Goal: Information Seeking & Learning: Compare options

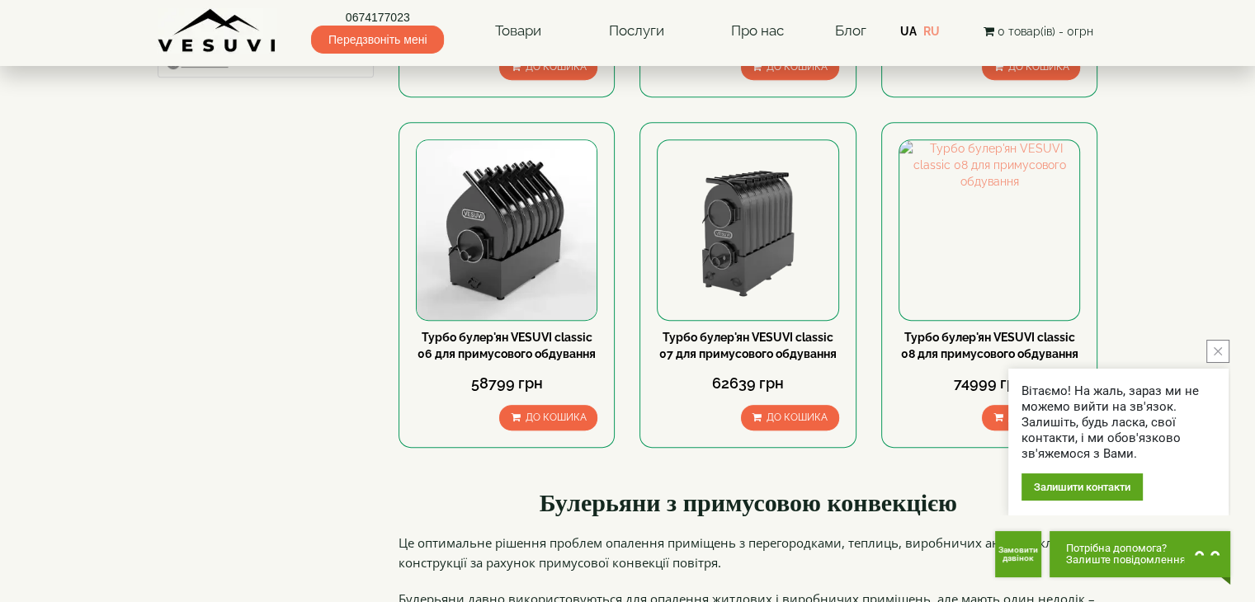
scroll to position [825, 0]
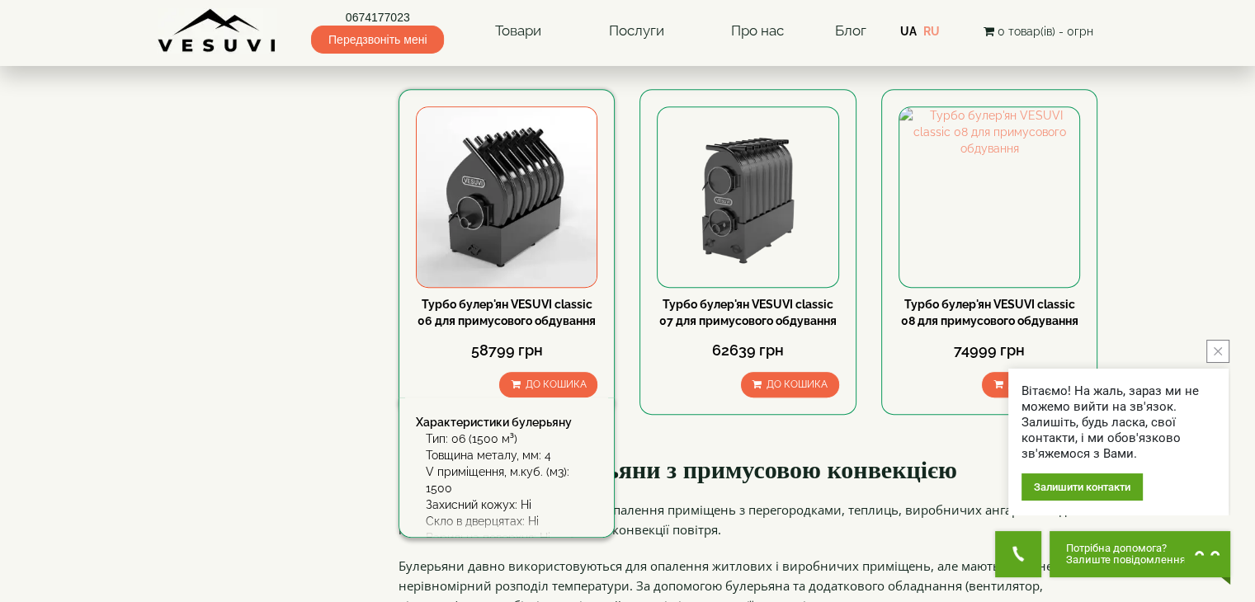
click at [554, 350] on div "58799 грн" at bounding box center [507, 350] width 182 height 21
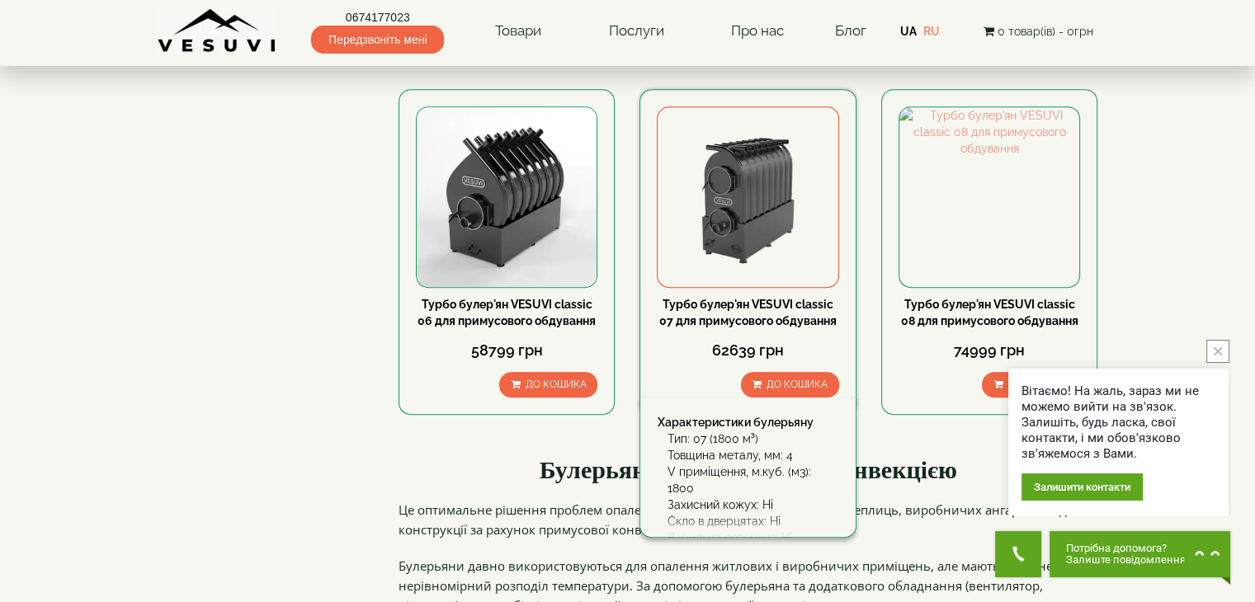
click at [765, 172] on img at bounding box center [748, 197] width 180 height 180
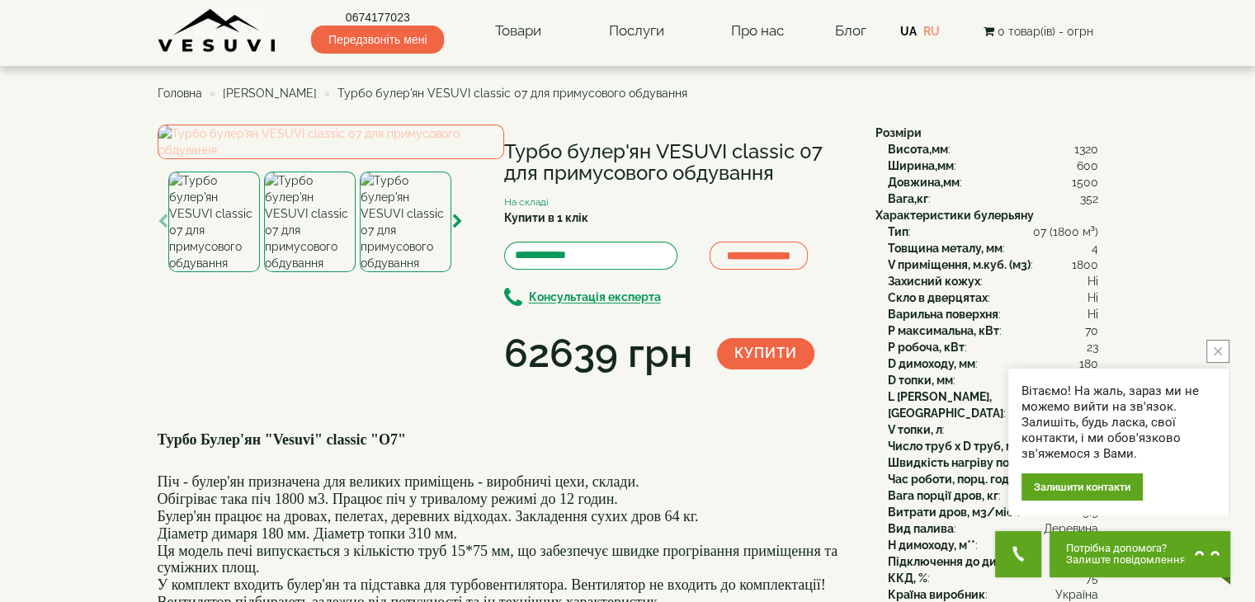
click at [293, 159] on img at bounding box center [331, 142] width 347 height 35
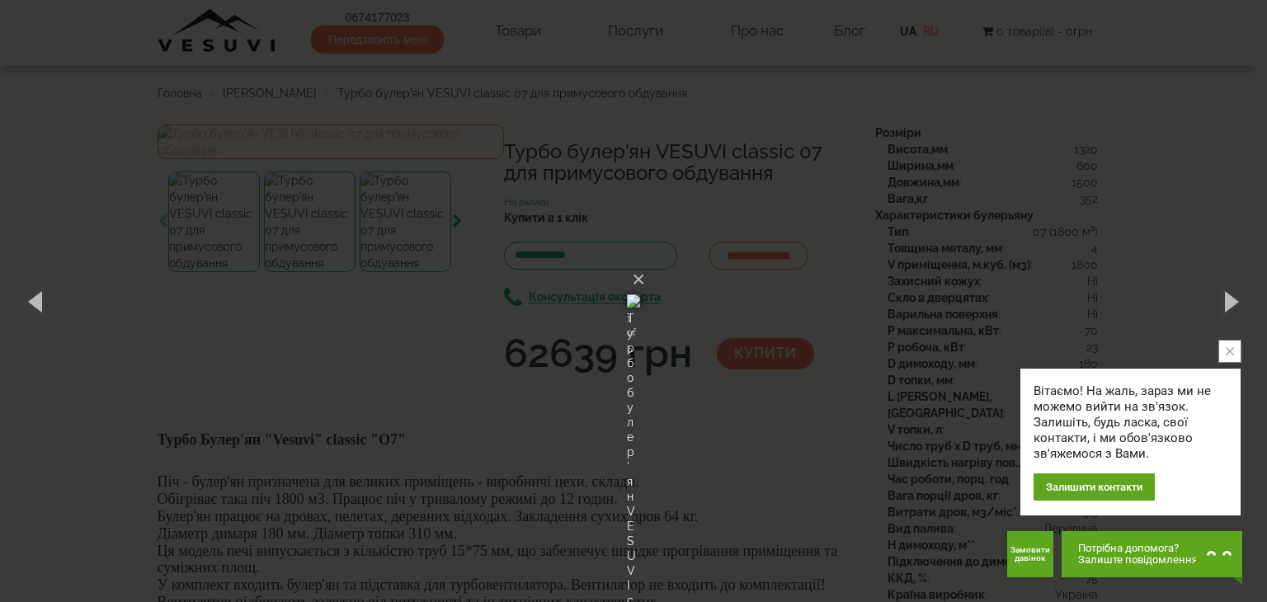
click at [1230, 347] on icon "close button" at bounding box center [1230, 351] width 8 height 8
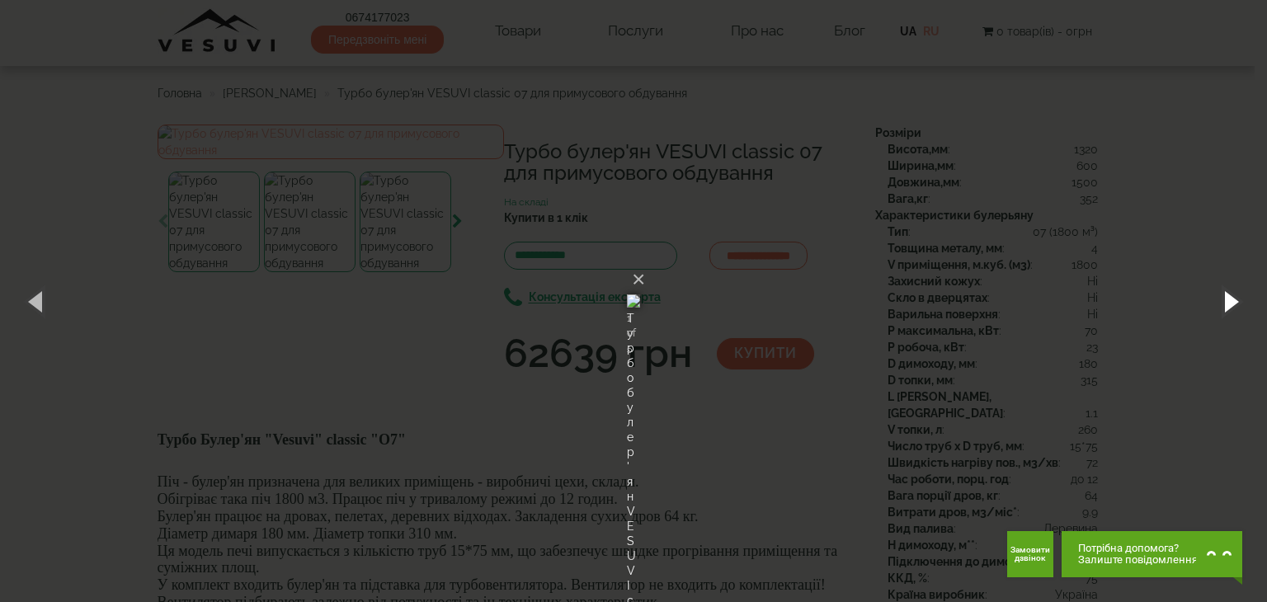
click at [1231, 303] on button "button" at bounding box center [1230, 301] width 74 height 91
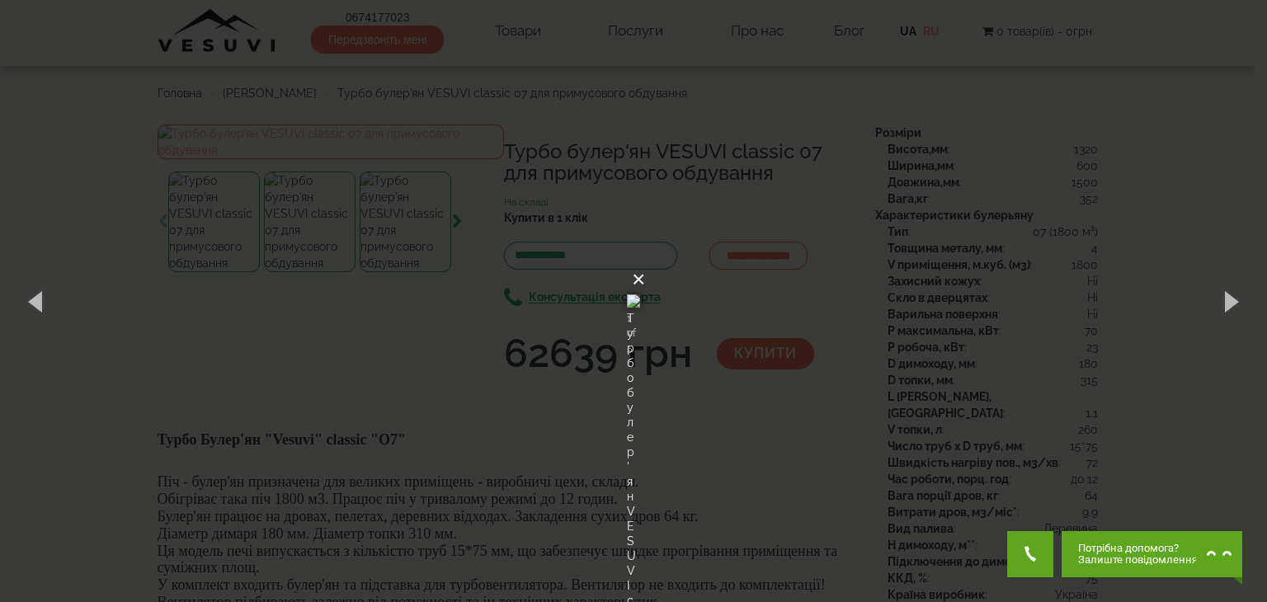
click at [645, 262] on button "×" at bounding box center [638, 280] width 13 height 36
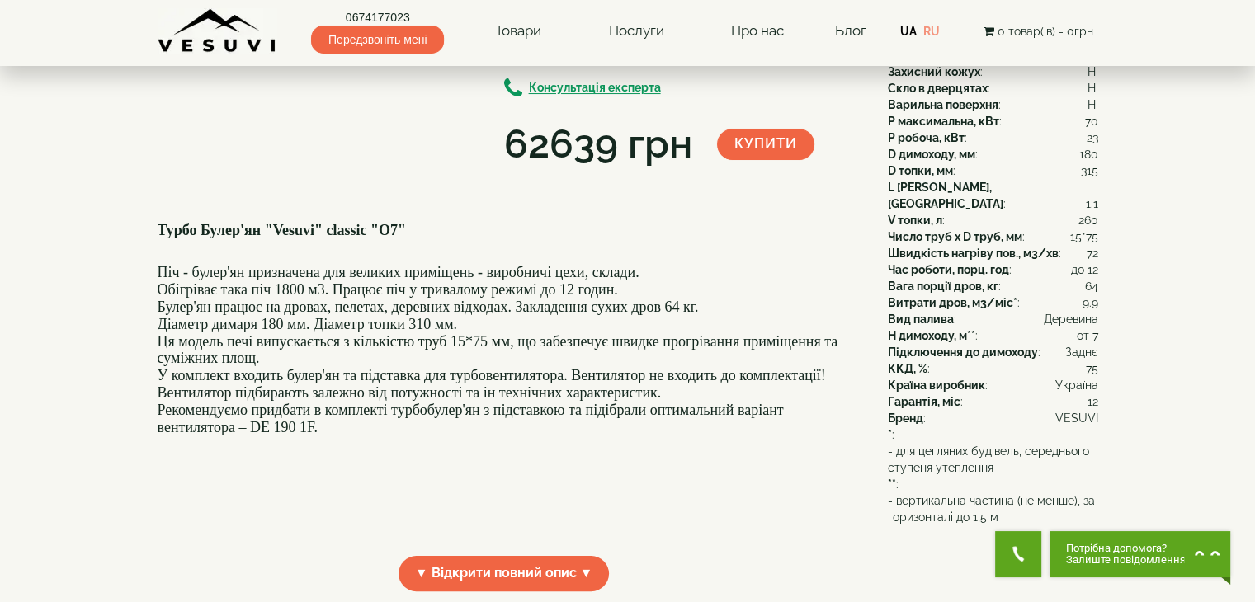
scroll to position [264, 0]
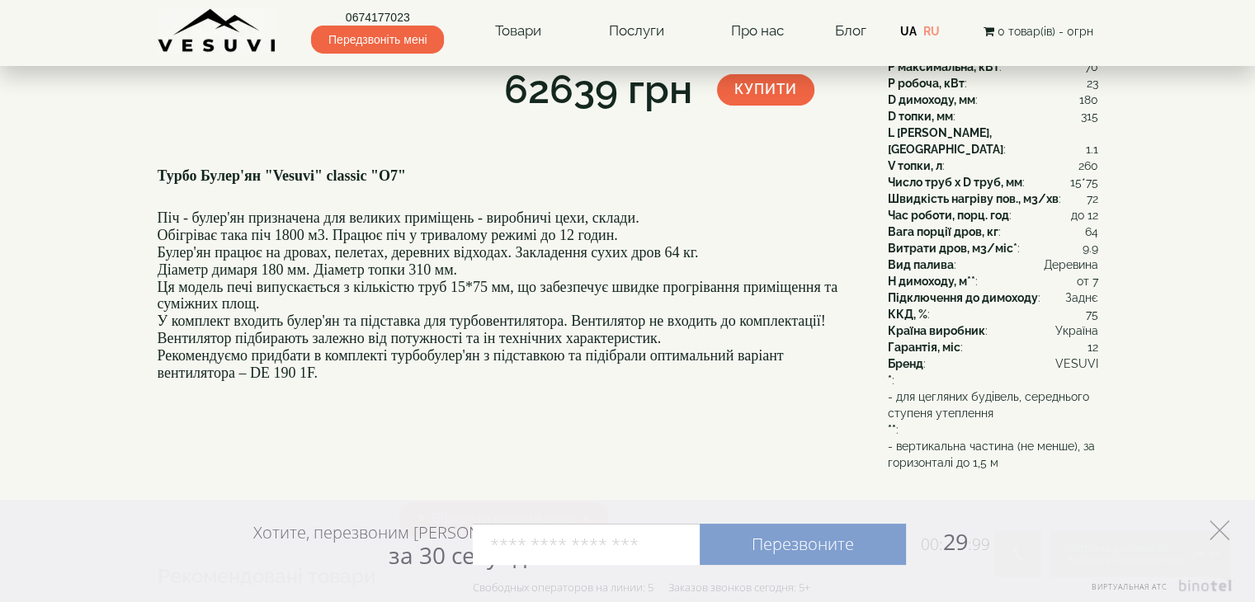
click at [1221, 536] on icon at bounding box center [1220, 531] width 20 height 20
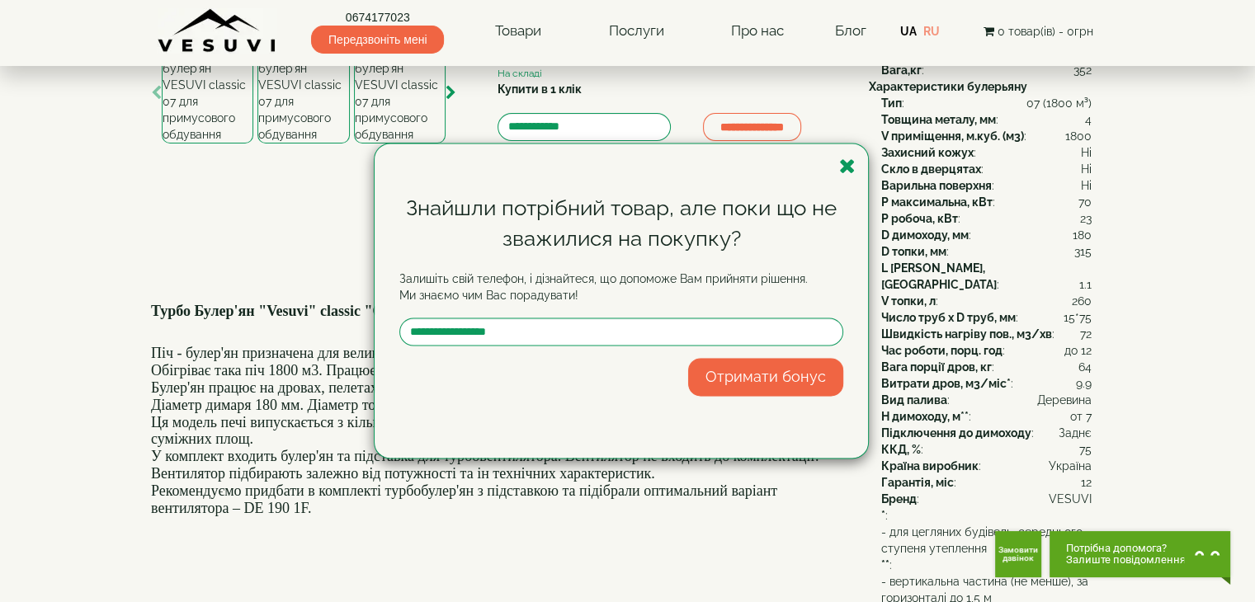
scroll to position [132, 0]
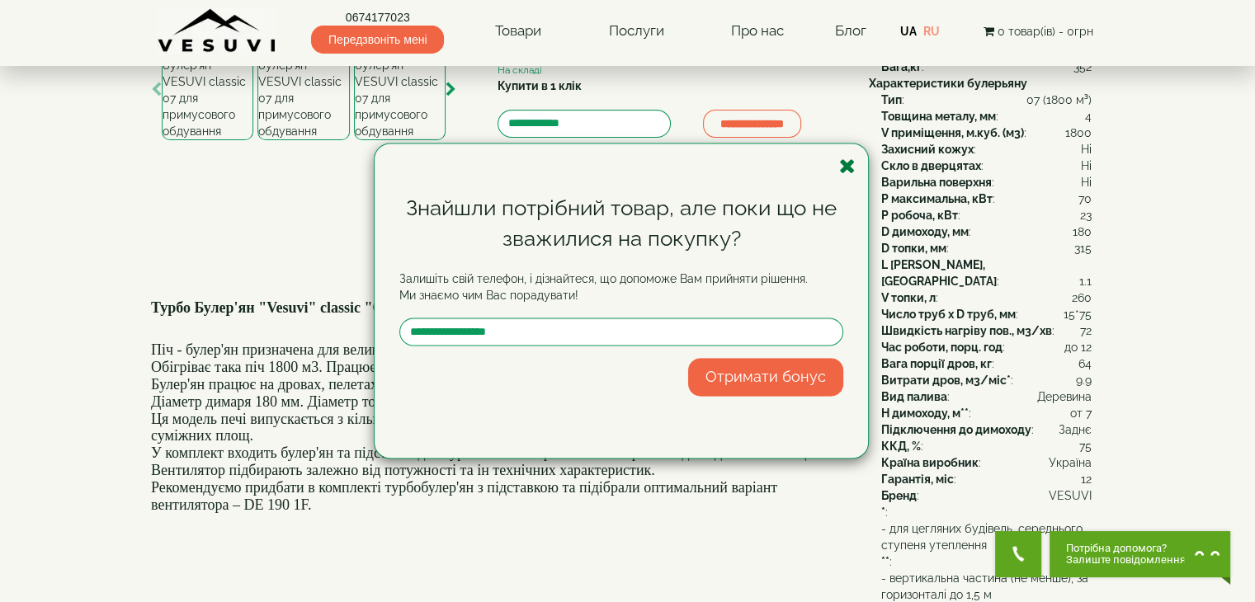
click at [843, 170] on icon "button" at bounding box center [847, 166] width 17 height 21
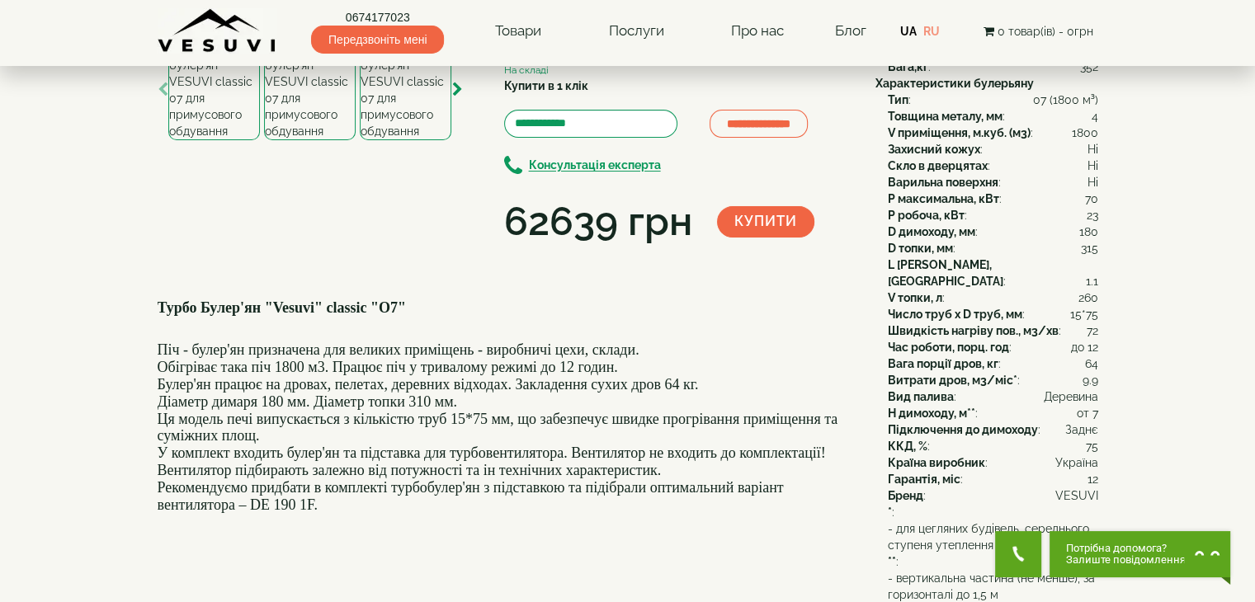
scroll to position [0, 0]
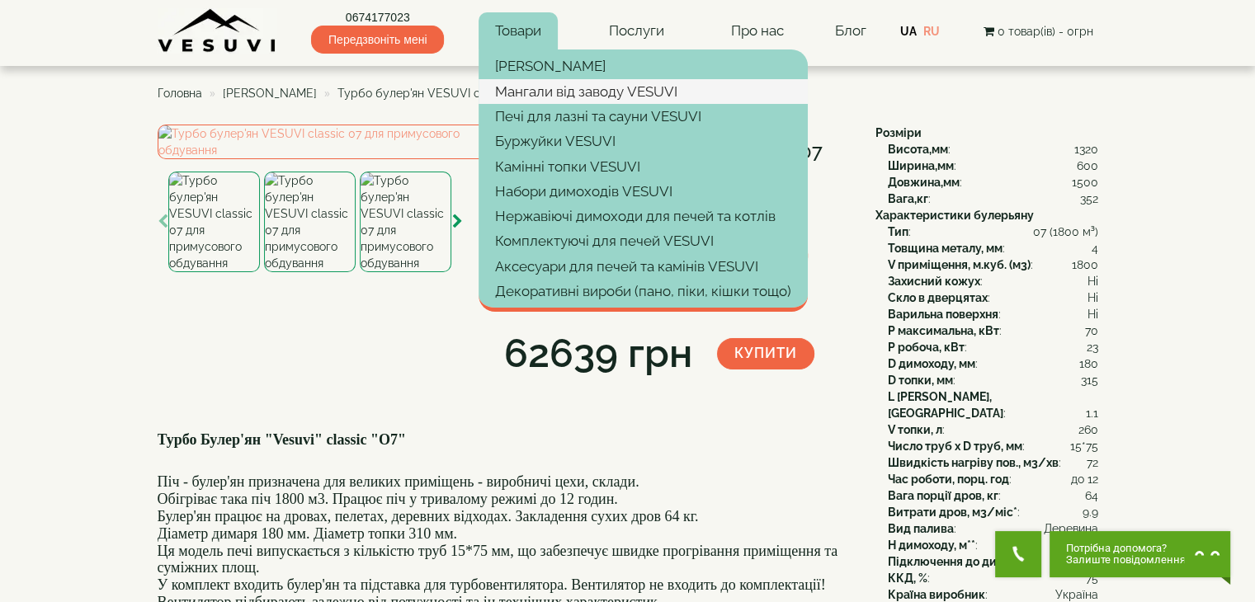
click at [525, 94] on link "Мангали від заводу VESUVI" at bounding box center [643, 91] width 329 height 25
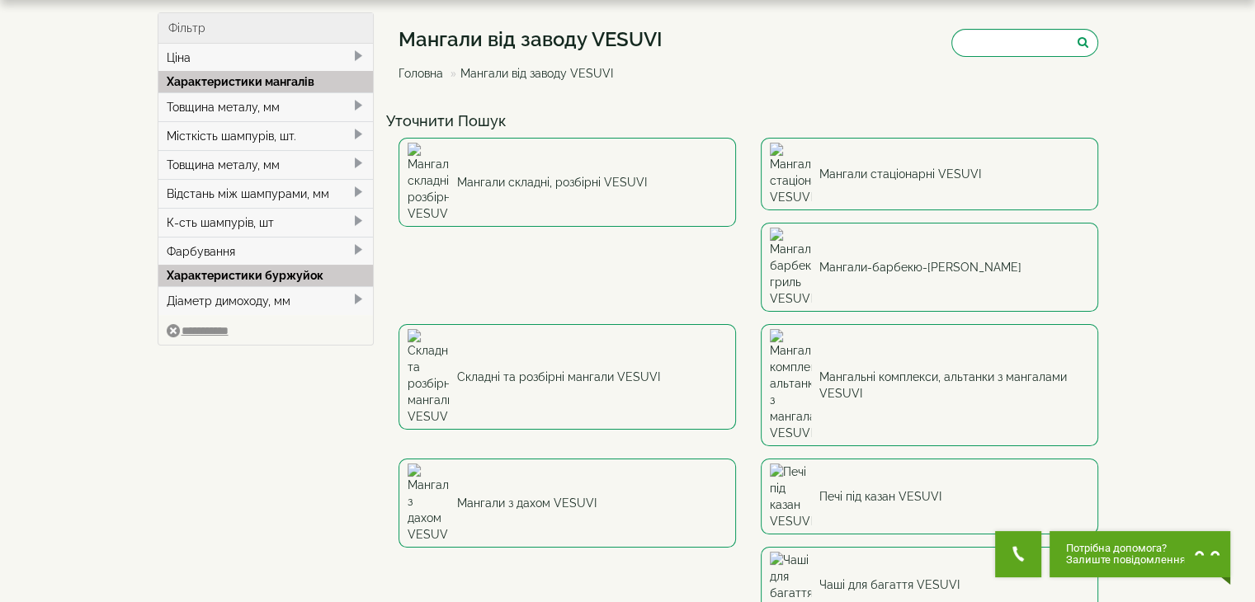
scroll to position [99, 0]
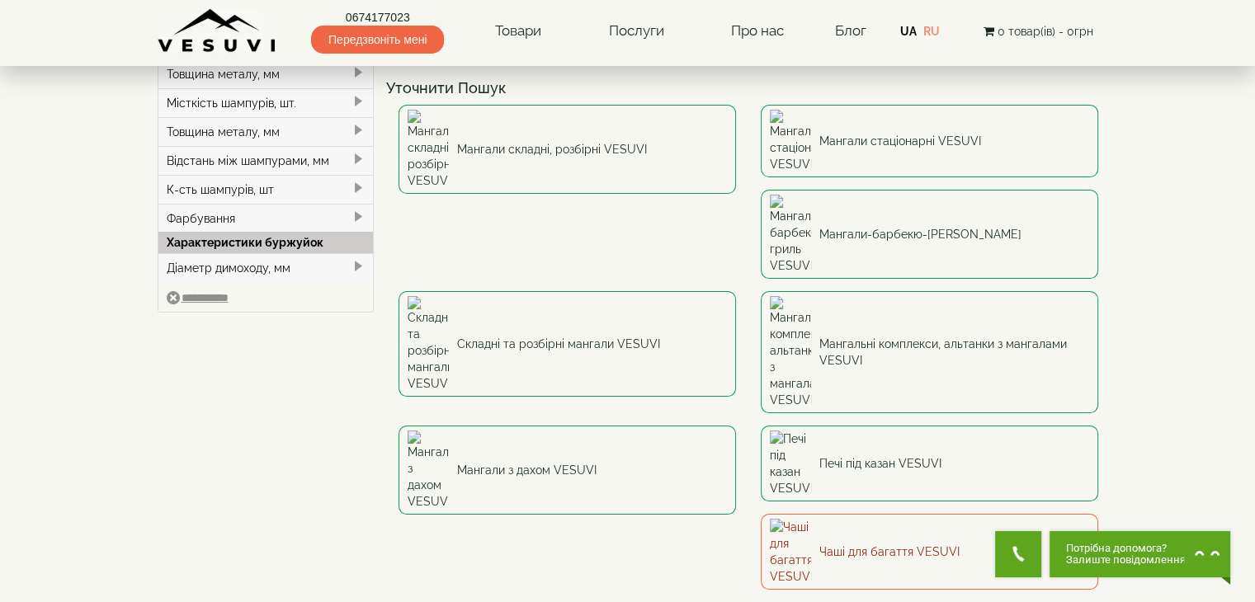
click at [833, 514] on link "Чаші для багаття VESUVI" at bounding box center [929, 552] width 337 height 76
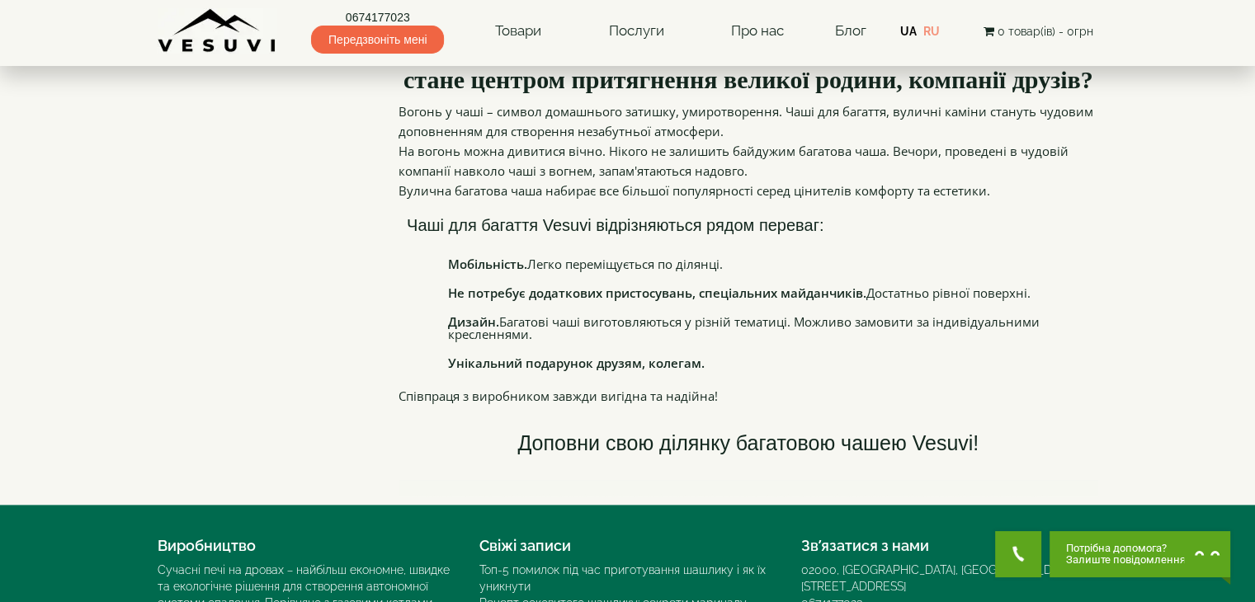
scroll to position [2013, 0]
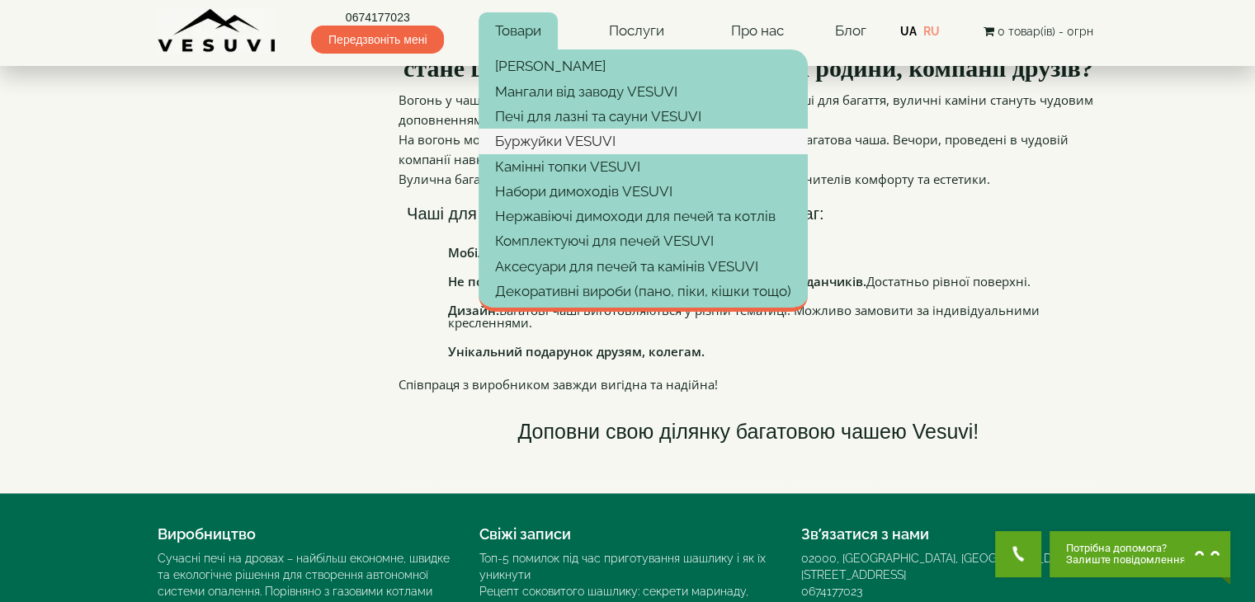
click at [531, 139] on link "Буржуйки VESUVI" at bounding box center [643, 141] width 329 height 25
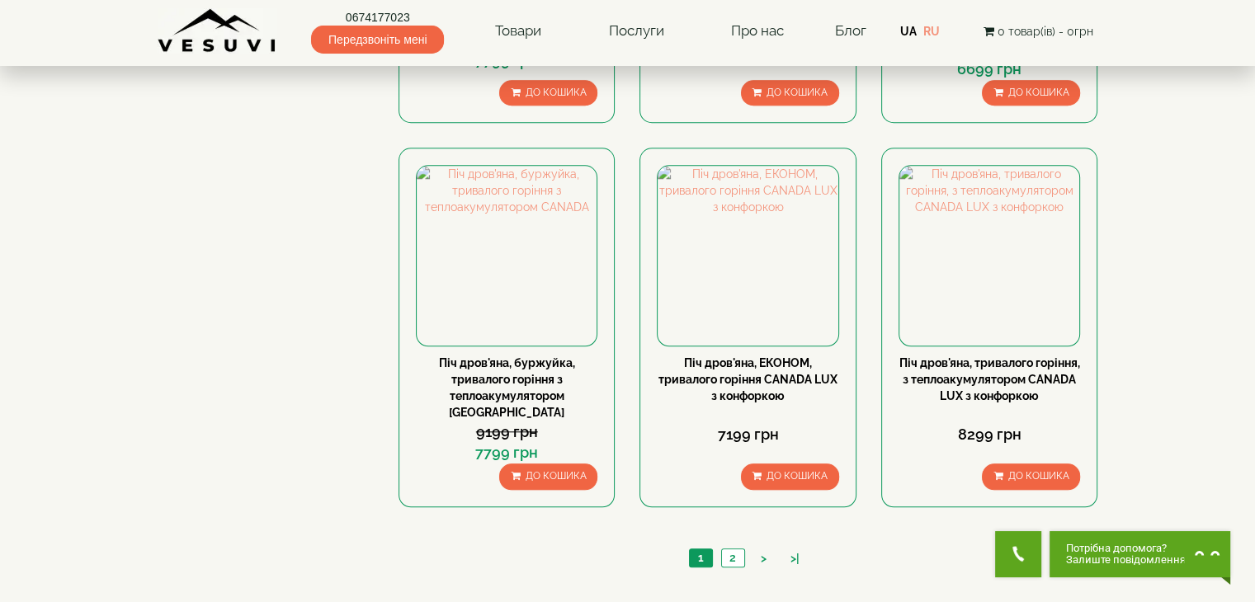
scroll to position [1551, 0]
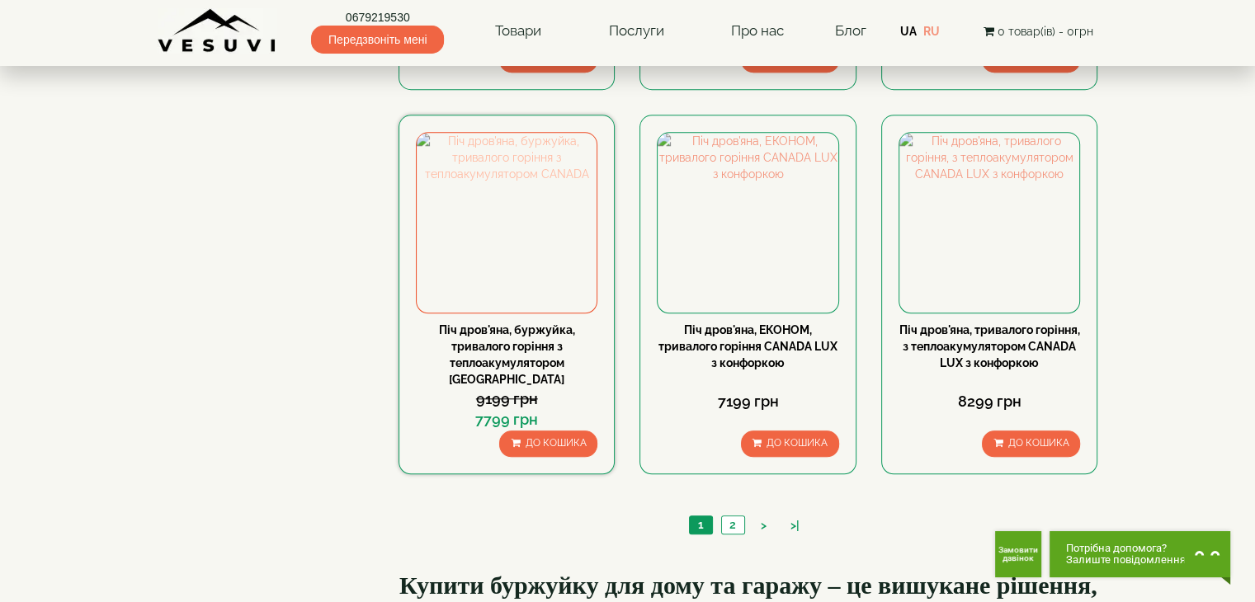
click at [485, 223] on img at bounding box center [507, 223] width 180 height 180
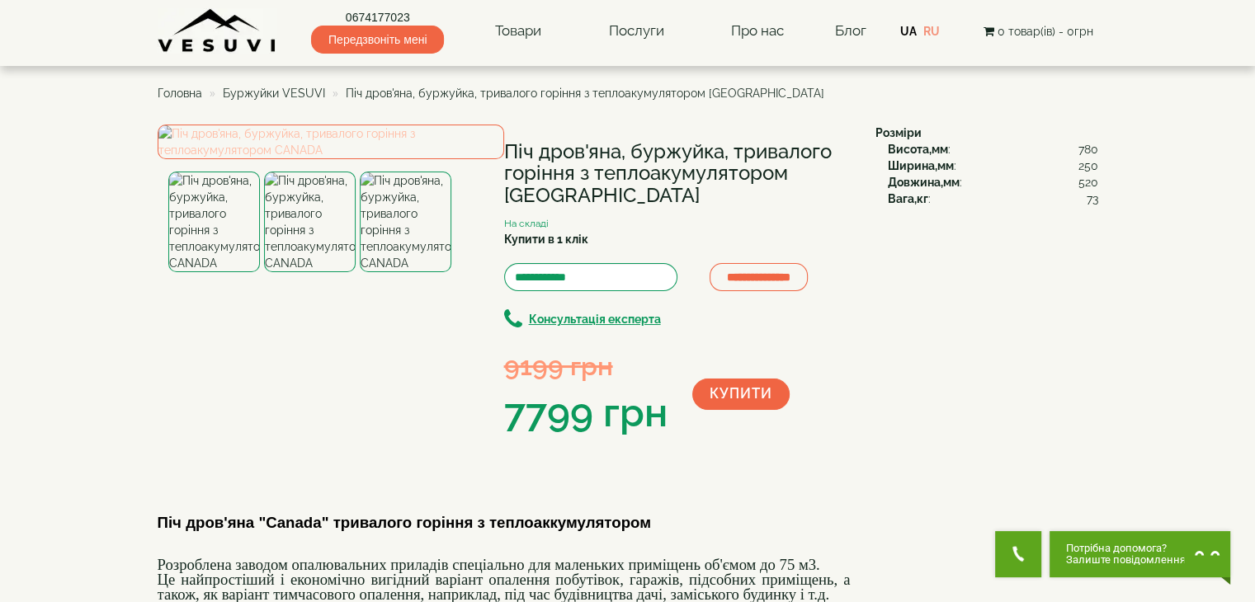
click at [314, 159] on img at bounding box center [331, 142] width 347 height 35
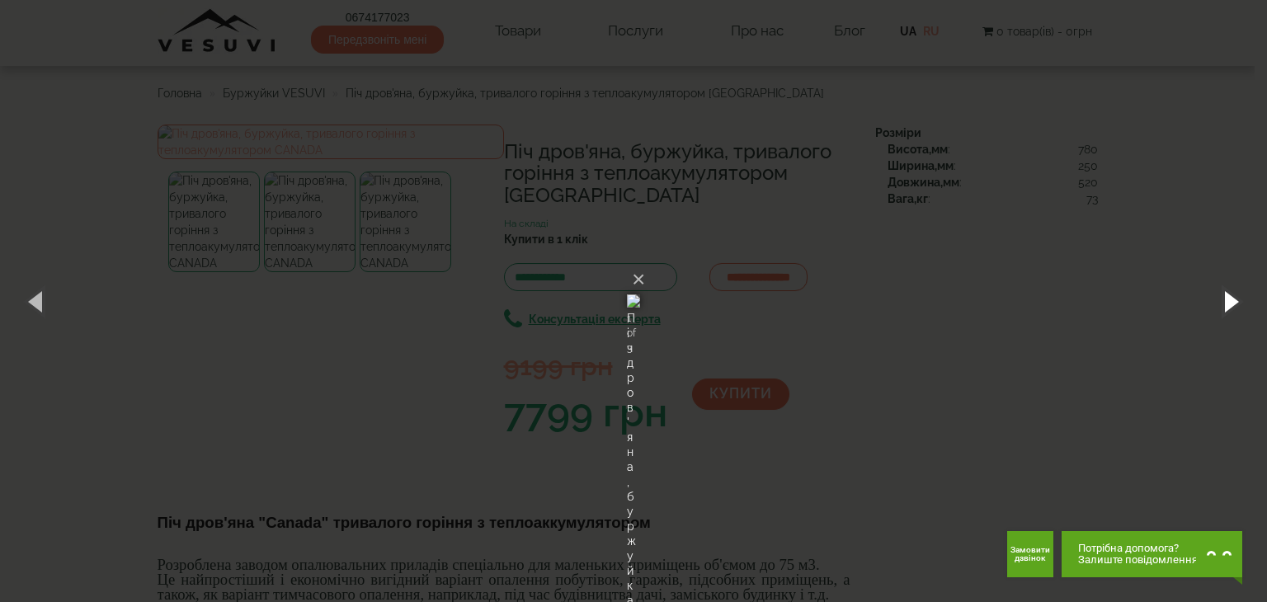
click at [1232, 298] on button "button" at bounding box center [1230, 301] width 74 height 91
click at [645, 262] on button "×" at bounding box center [638, 280] width 13 height 36
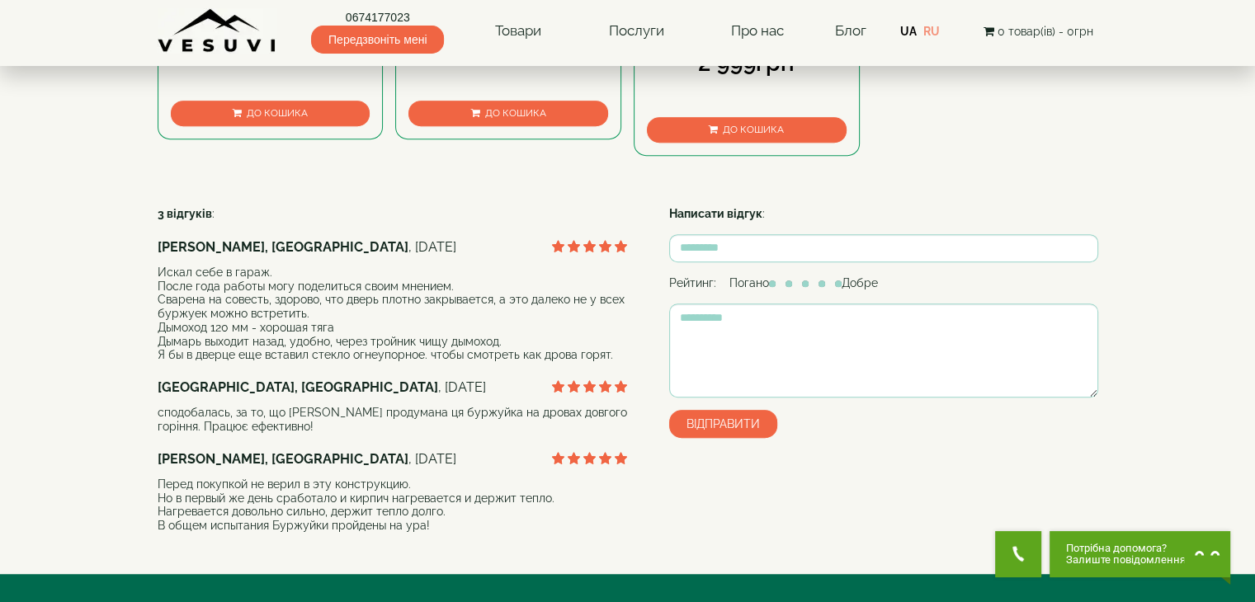
scroll to position [1089, 0]
